Goal: Find specific page/section: Find specific page/section

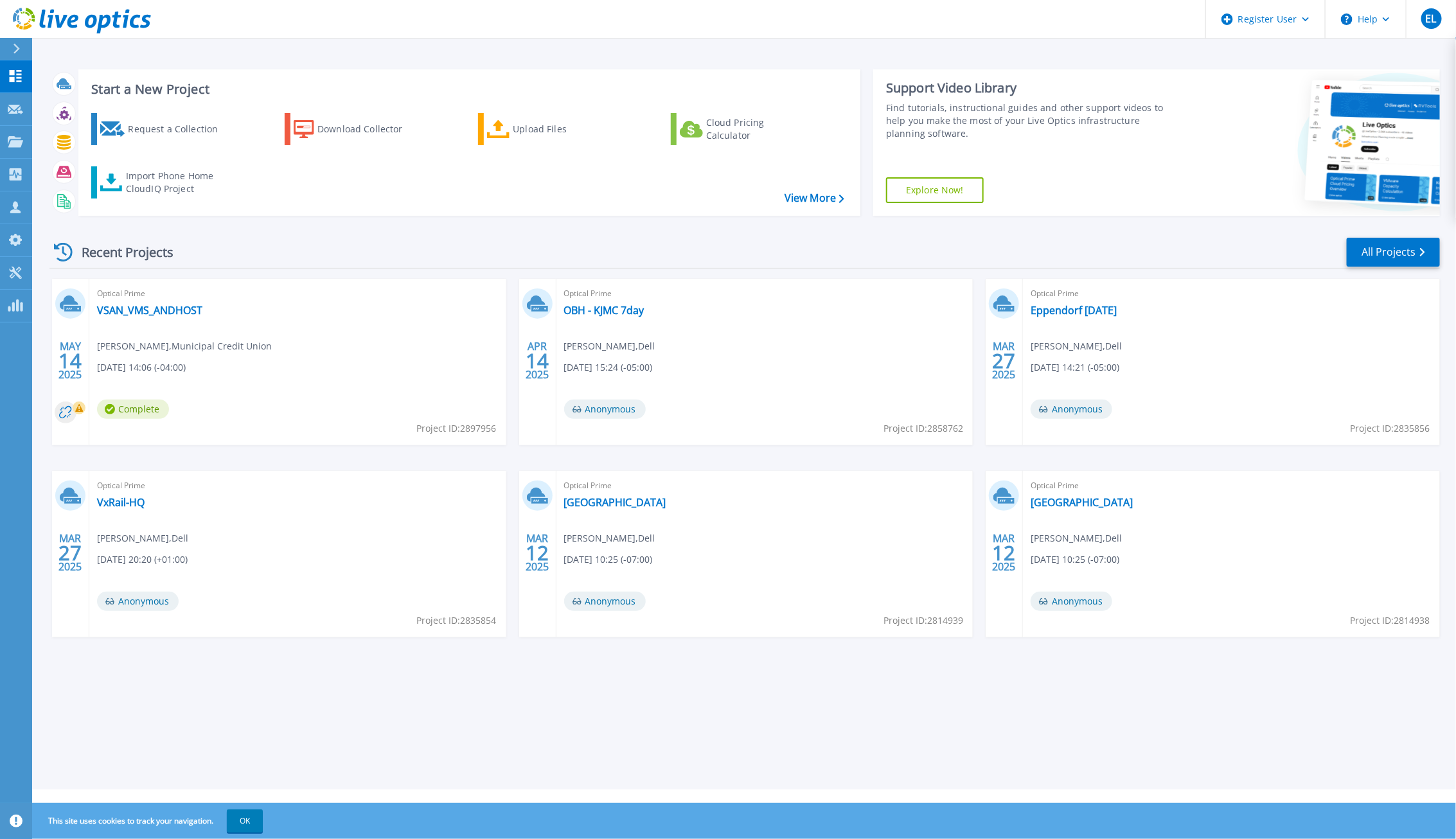
click at [399, 735] on div "Start a New Project Request a Collection Download Collector Upload Files Cloud …" at bounding box center [744, 395] width 1424 height 790
click at [1367, 254] on link "All Projects" at bounding box center [1393, 252] width 93 height 29
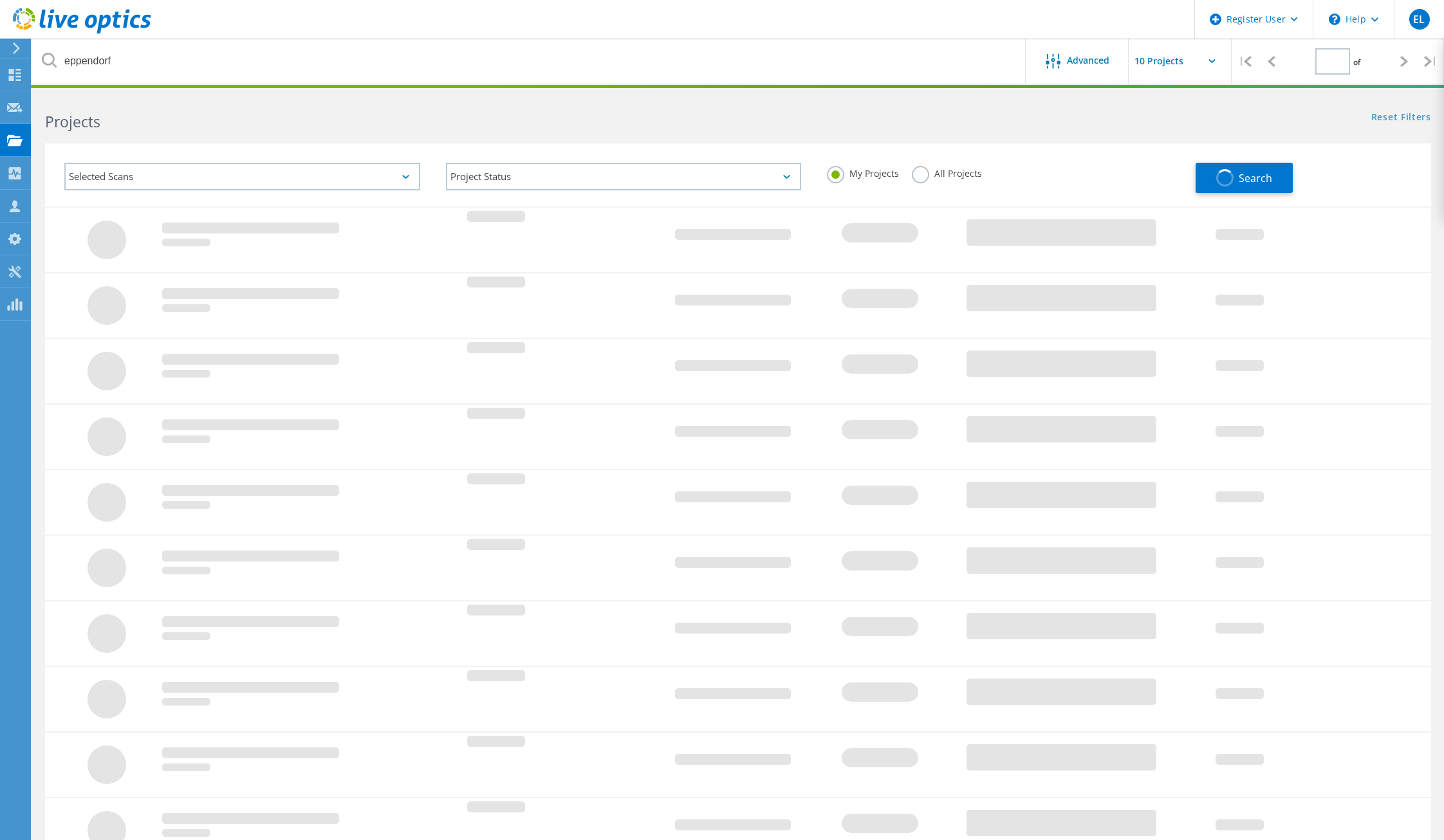
type input "1"
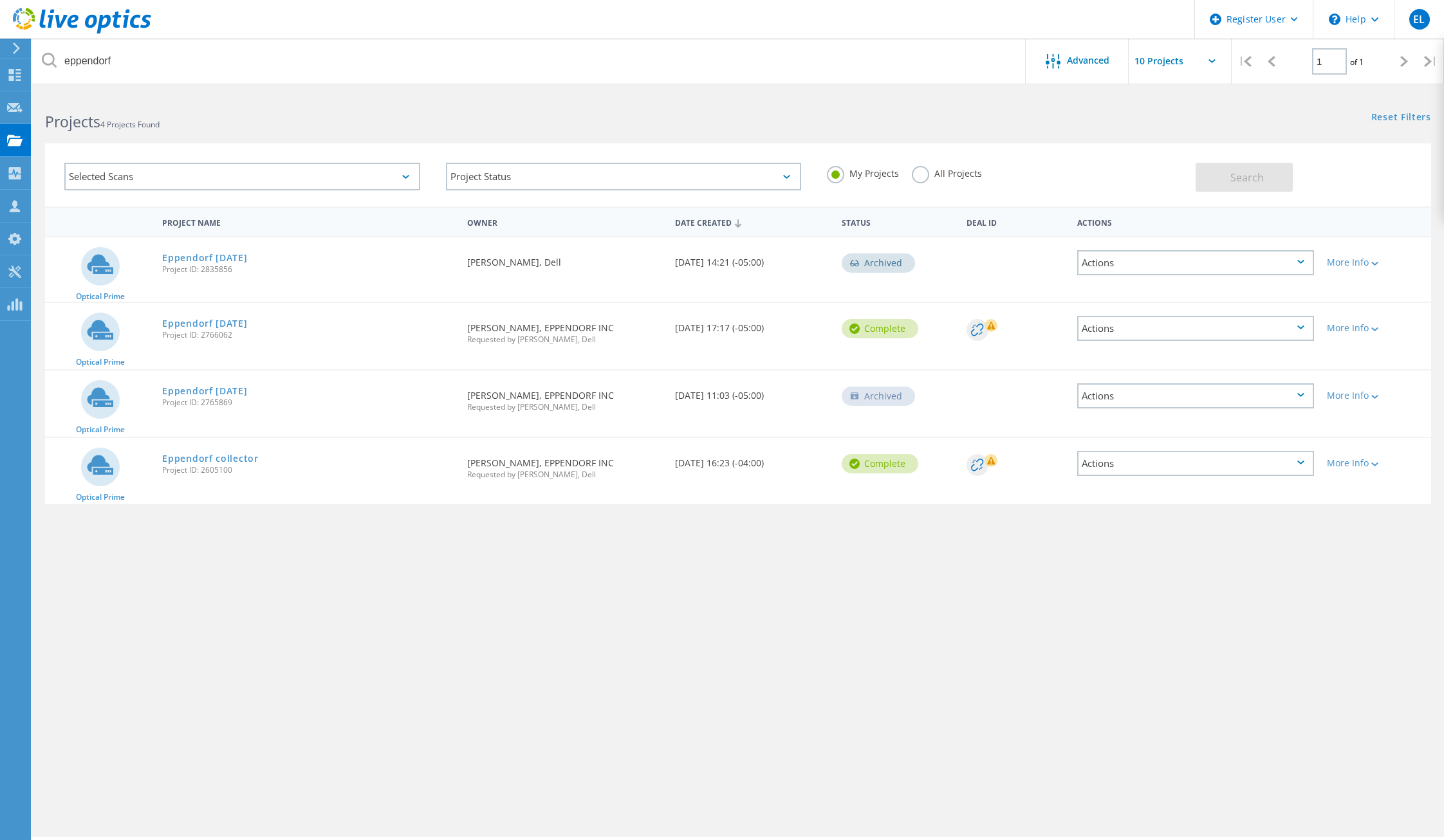
click at [925, 176] on label "All Projects" at bounding box center [947, 172] width 70 height 12
click at [0, 0] on input "All Projects" at bounding box center [0, 0] width 0 height 0
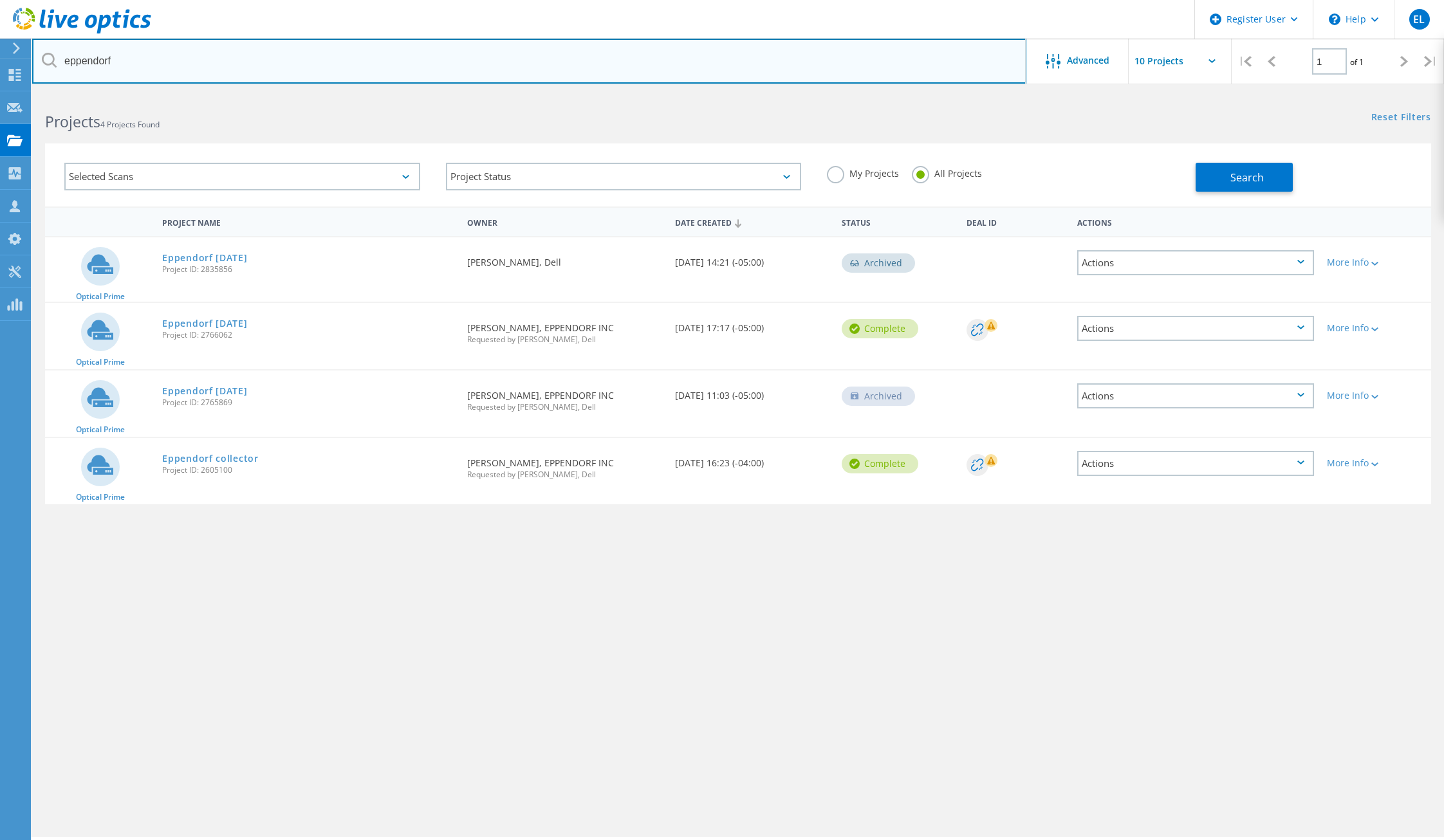
click at [73, 74] on input "eppendorf" at bounding box center [529, 61] width 994 height 45
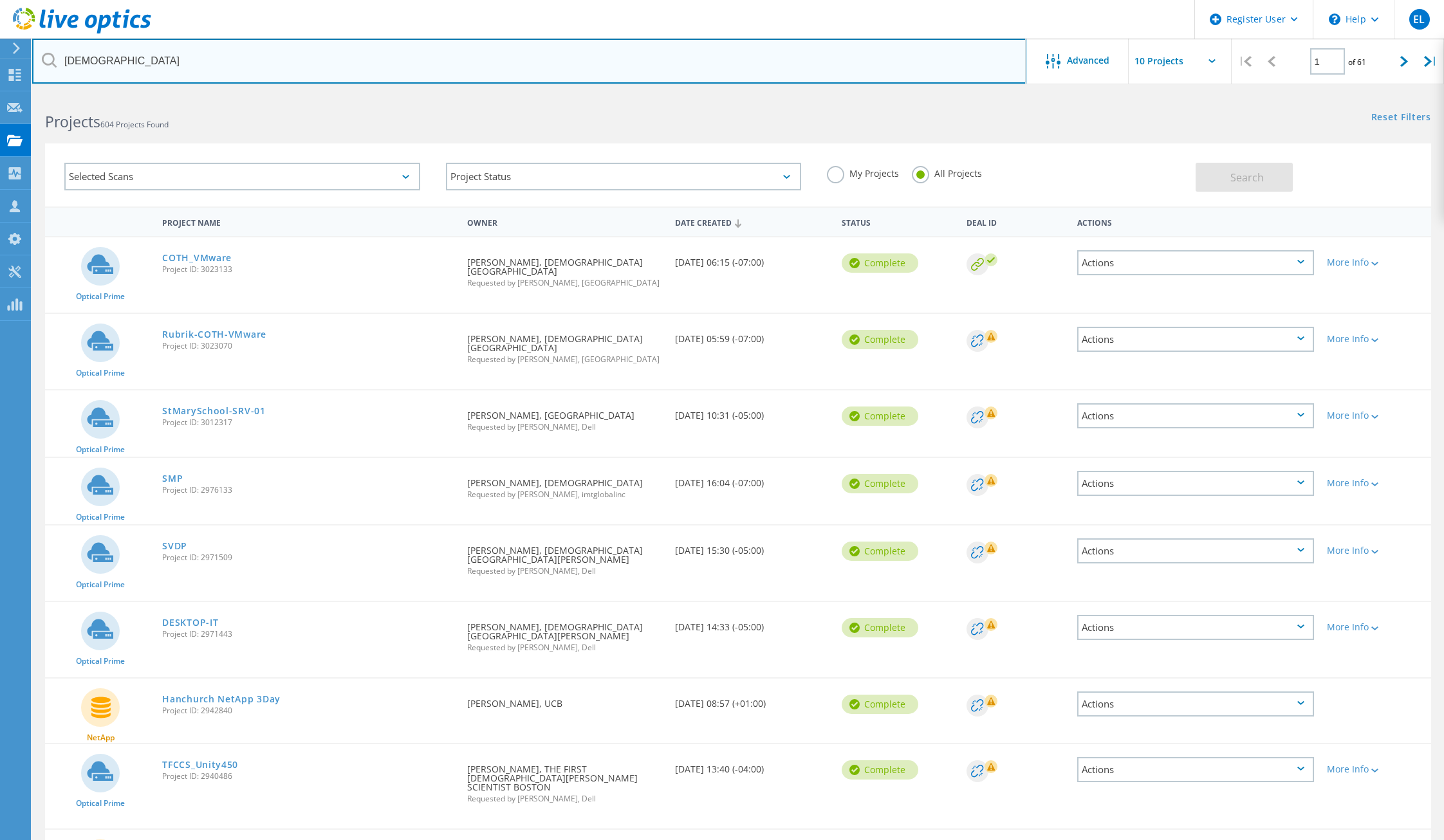
click at [79, 64] on input "[DEMOGRAPHIC_DATA]" at bounding box center [529, 61] width 994 height 45
type input "[PERSON_NAME]"
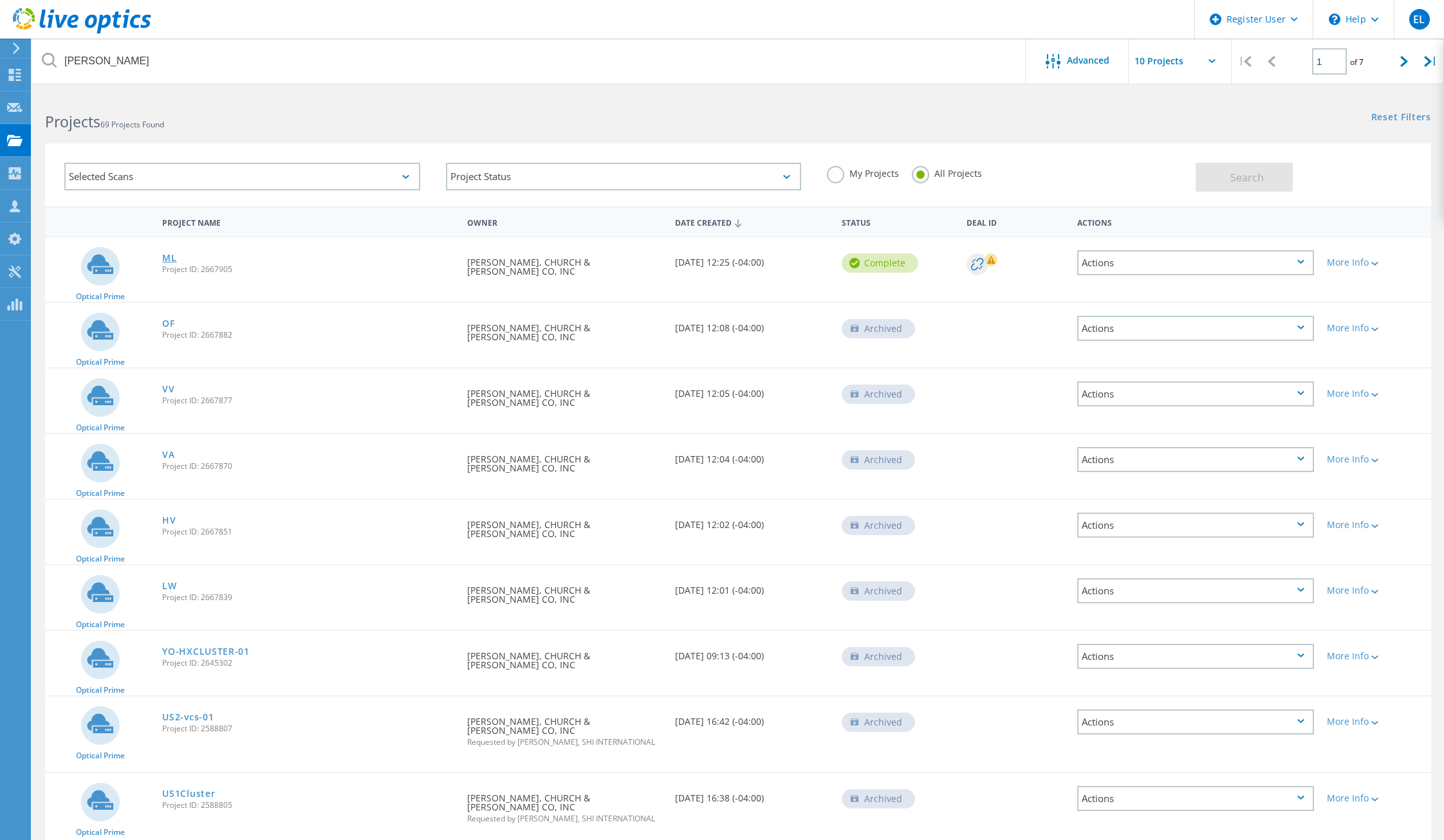
click at [168, 253] on link "ML" at bounding box center [169, 257] width 14 height 9
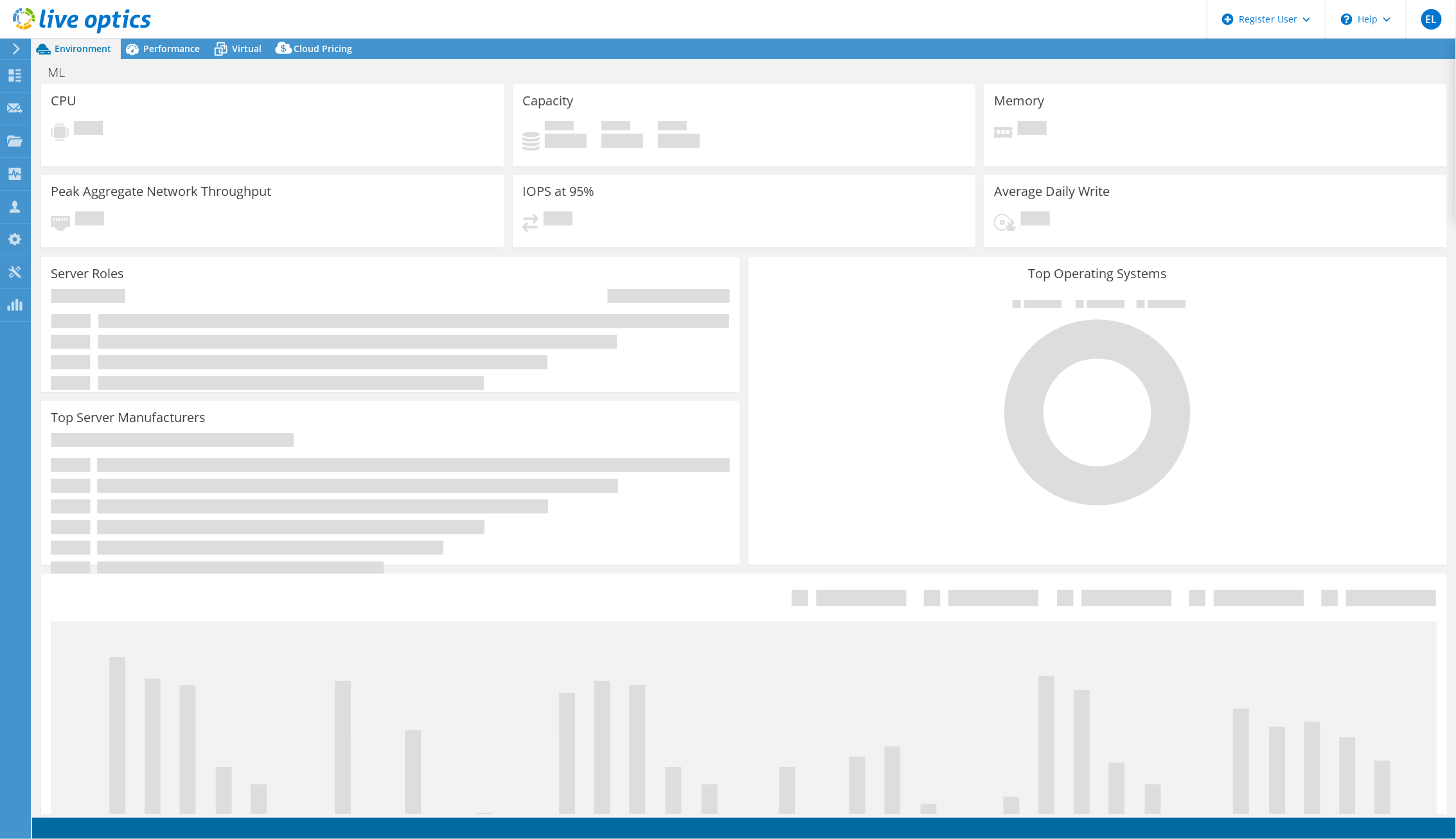
select select "USD"
